Goal: Check status: Check status

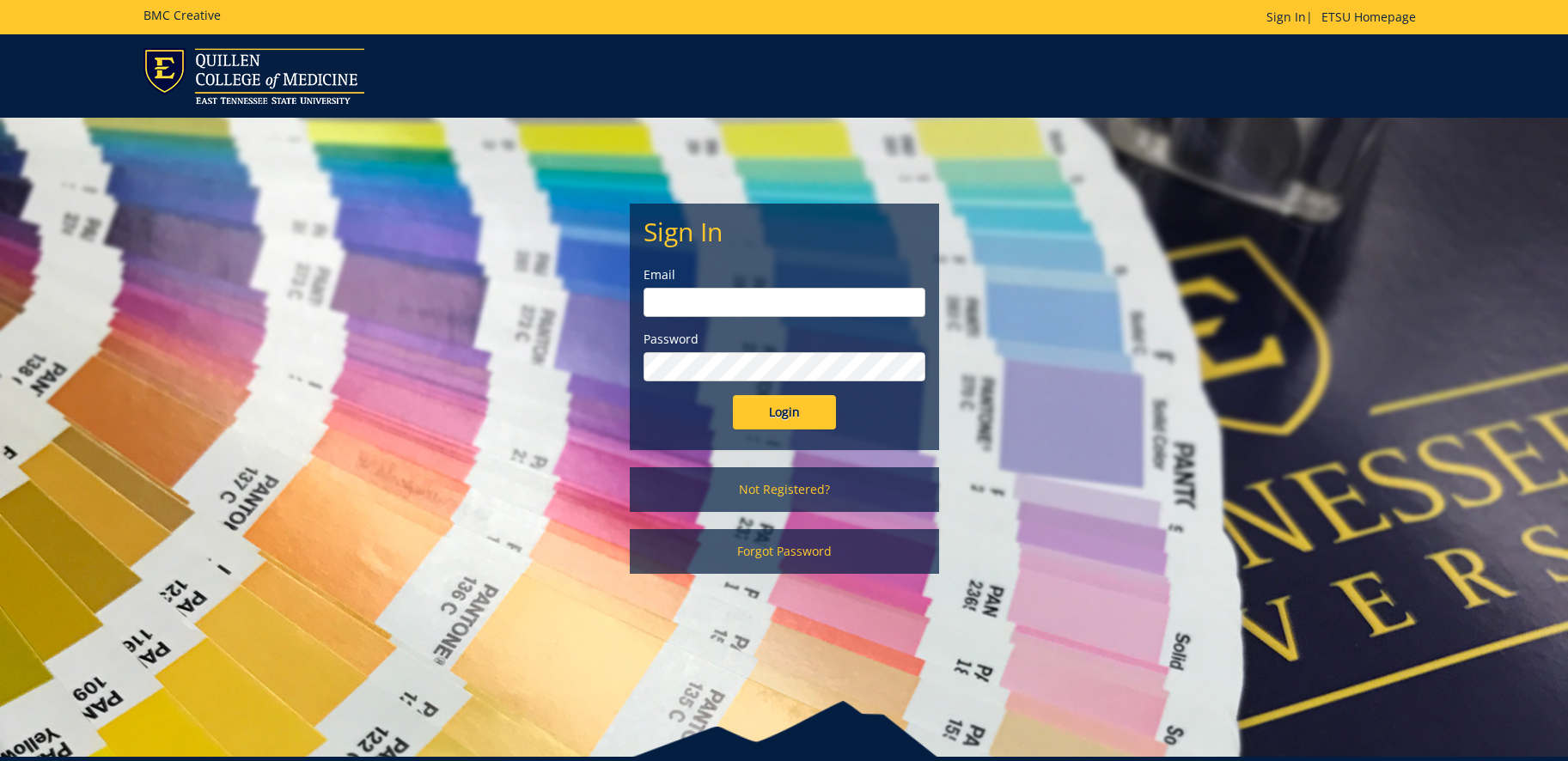
click at [822, 302] on input "email" at bounding box center [784, 302] width 282 height 29
type input "[EMAIL_ADDRESS][DOMAIN_NAME]"
click at [733, 396] on input "Login" at bounding box center [784, 413] width 103 height 34
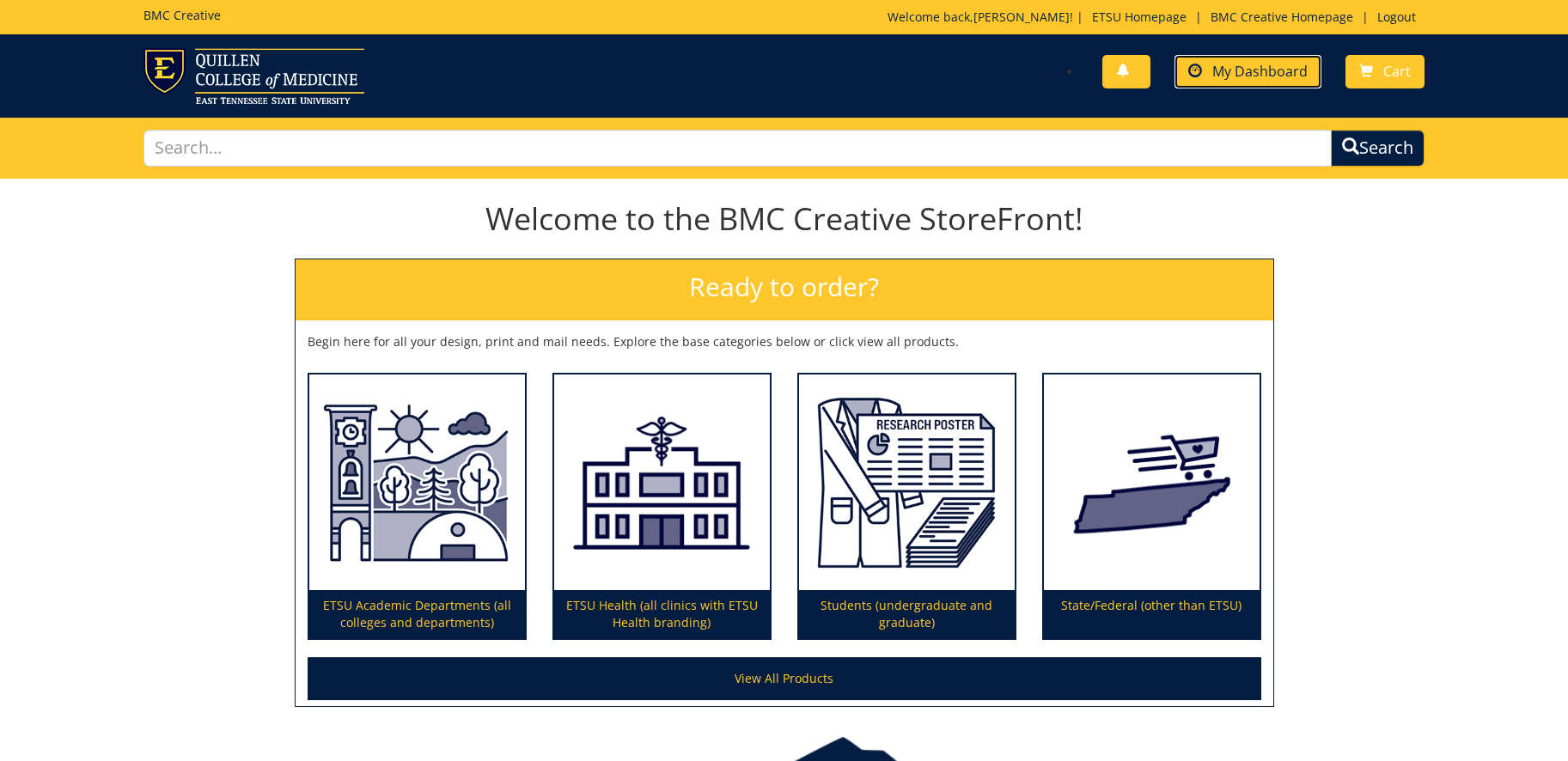
click at [1253, 86] on link "My Dashboard" at bounding box center [1249, 72] width 147 height 34
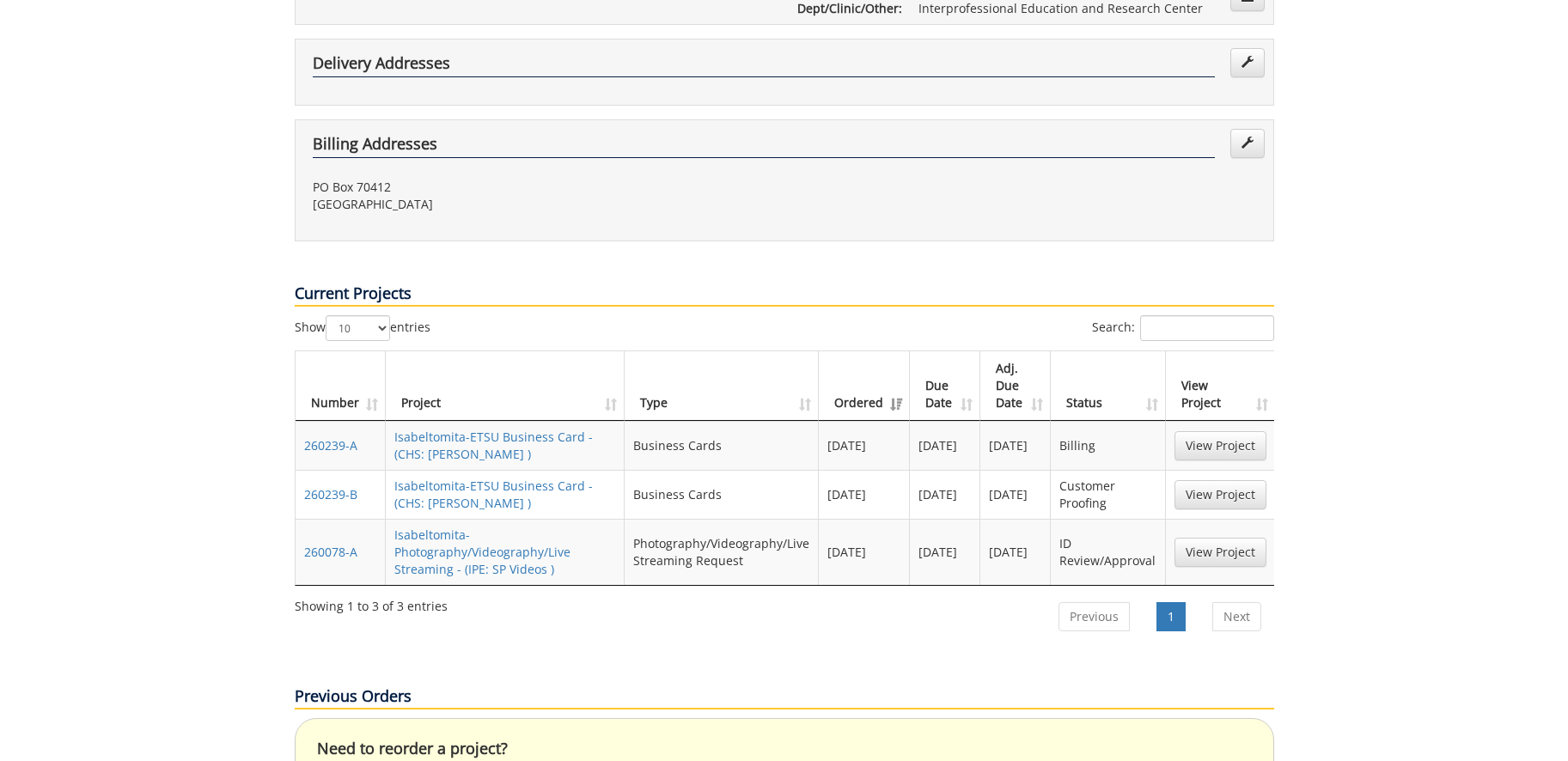
scroll to position [515, 0]
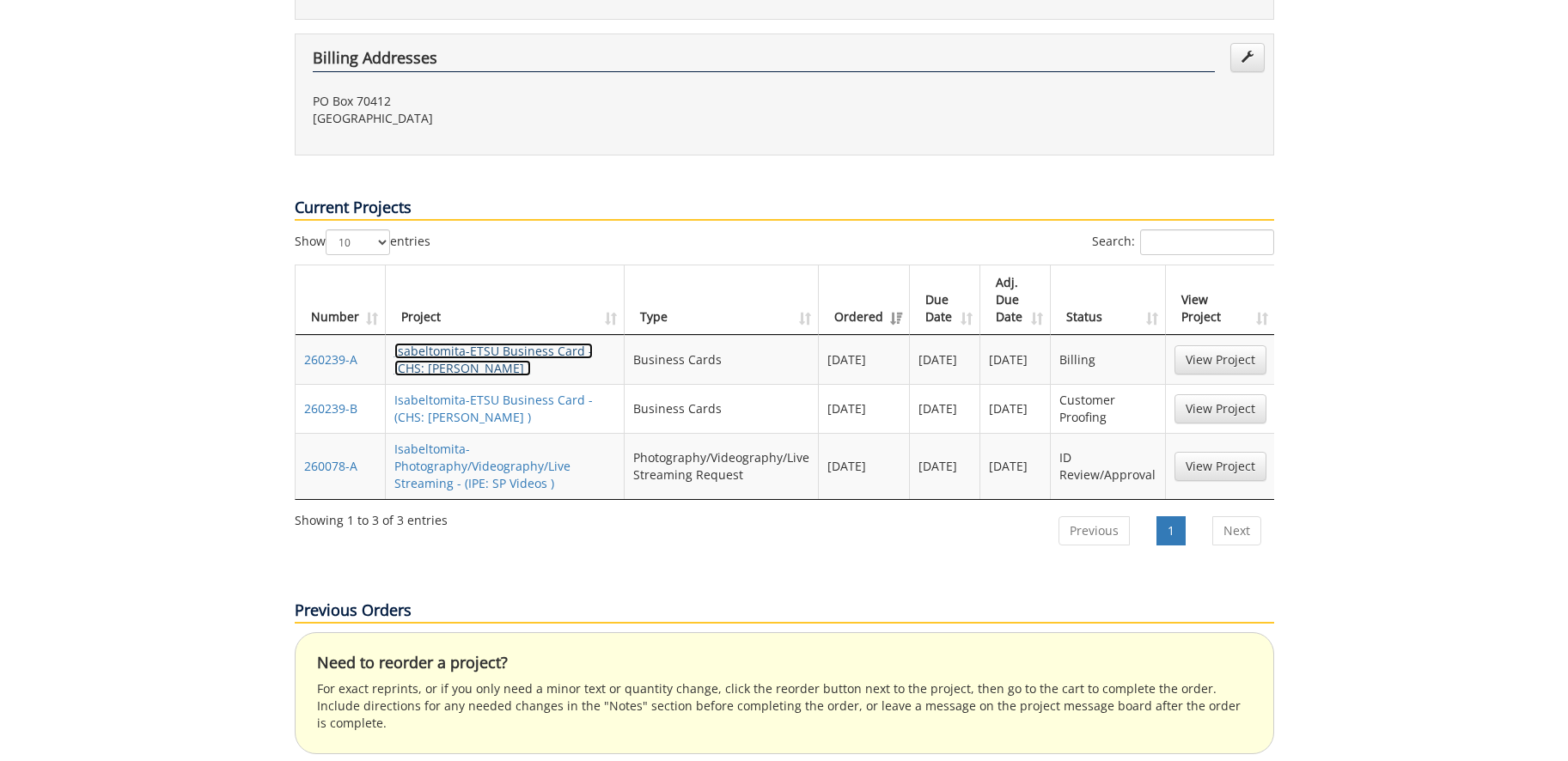
click at [482, 343] on link "Isabeltomita-ETSU Business Card - (CHS: Horne BC )" at bounding box center [494, 360] width 199 height 34
click at [498, 392] on link "Isabeltomita-ETSU Business Card - (CHS: Jones BC )" at bounding box center [494, 409] width 199 height 34
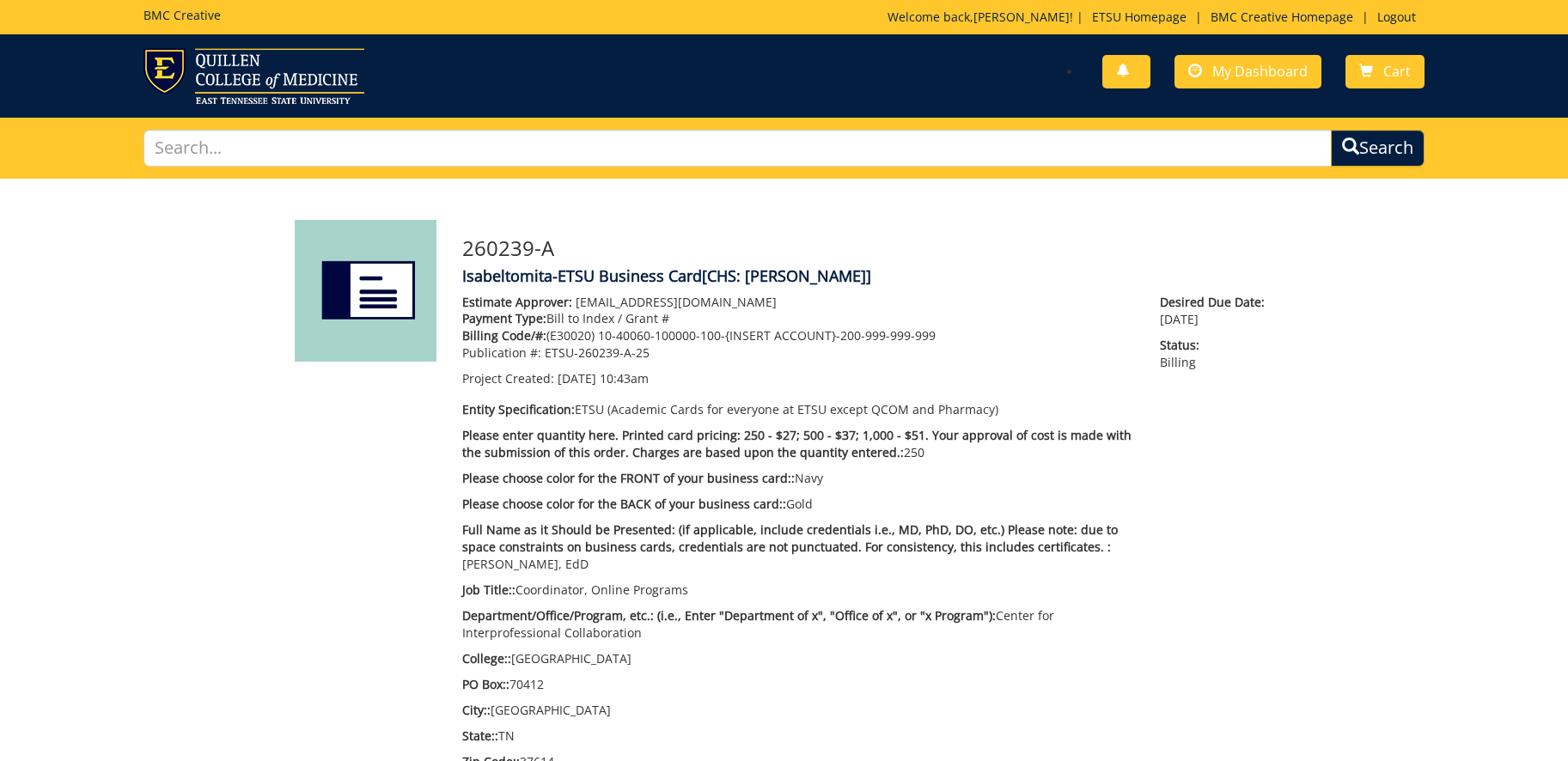
scroll to position [515, 0]
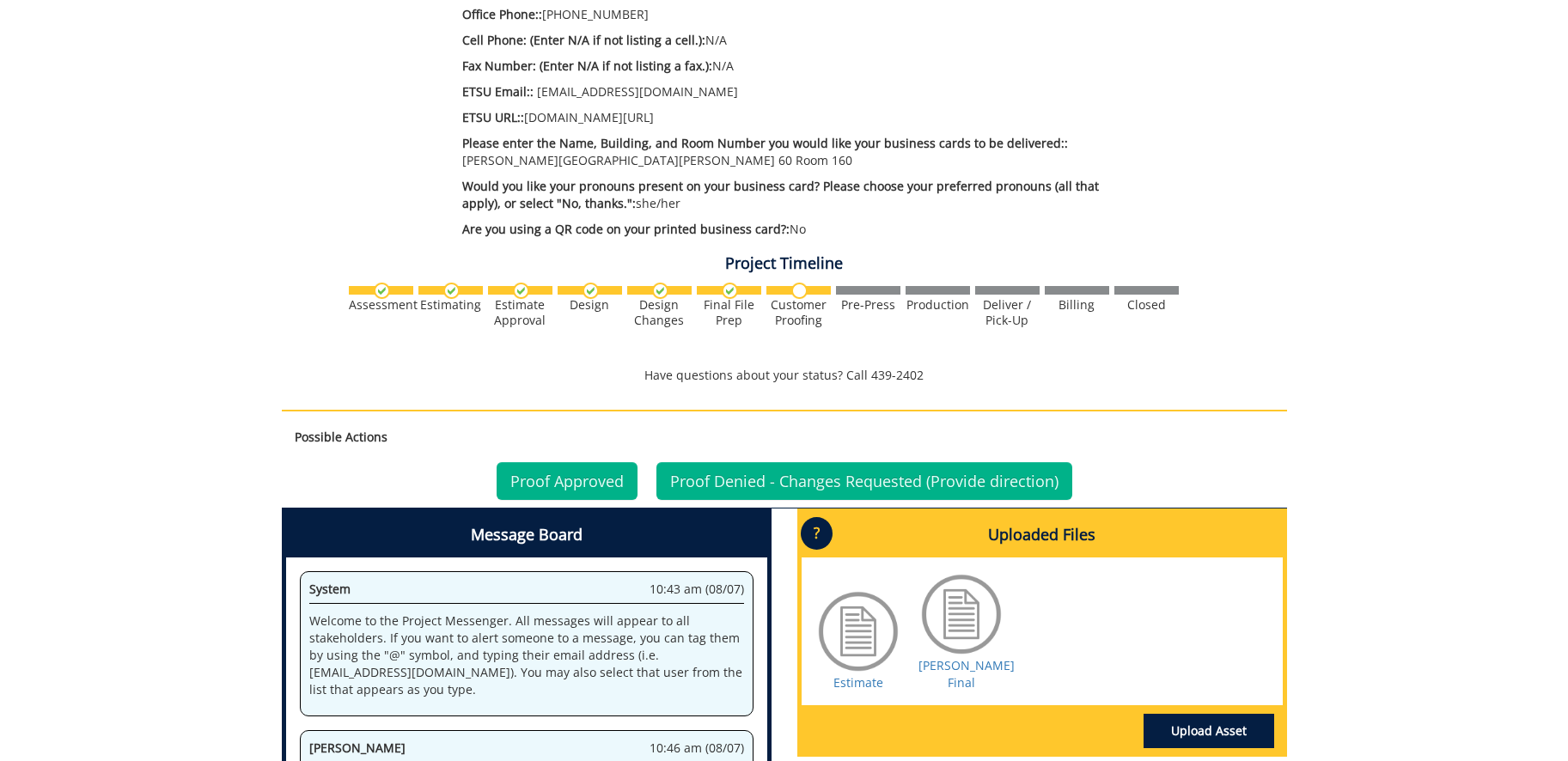
scroll to position [945, 0]
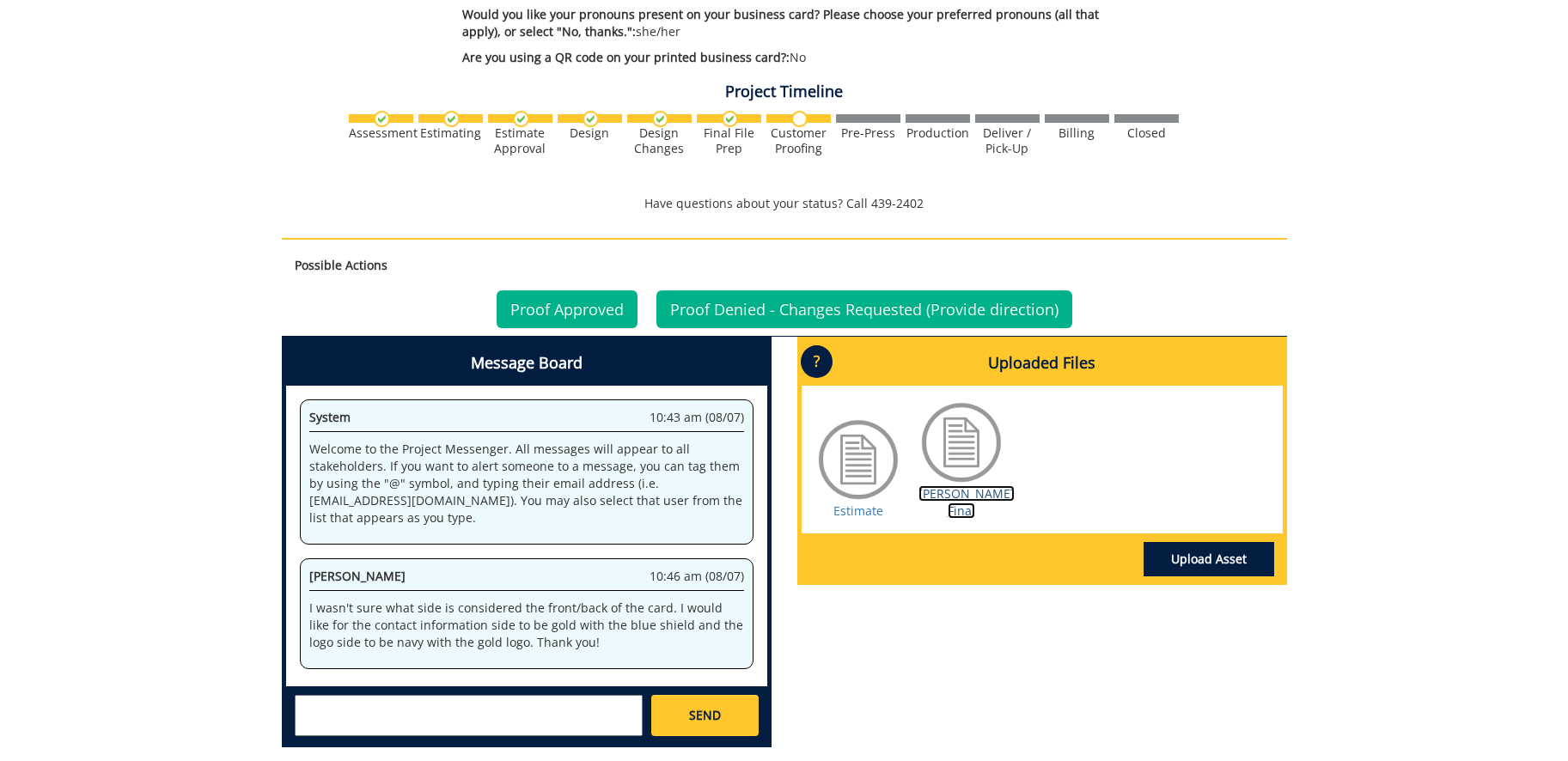
click at [942, 485] on link "Jones BC Final" at bounding box center [967, 502] width 96 height 34
